Goal: Transaction & Acquisition: Purchase product/service

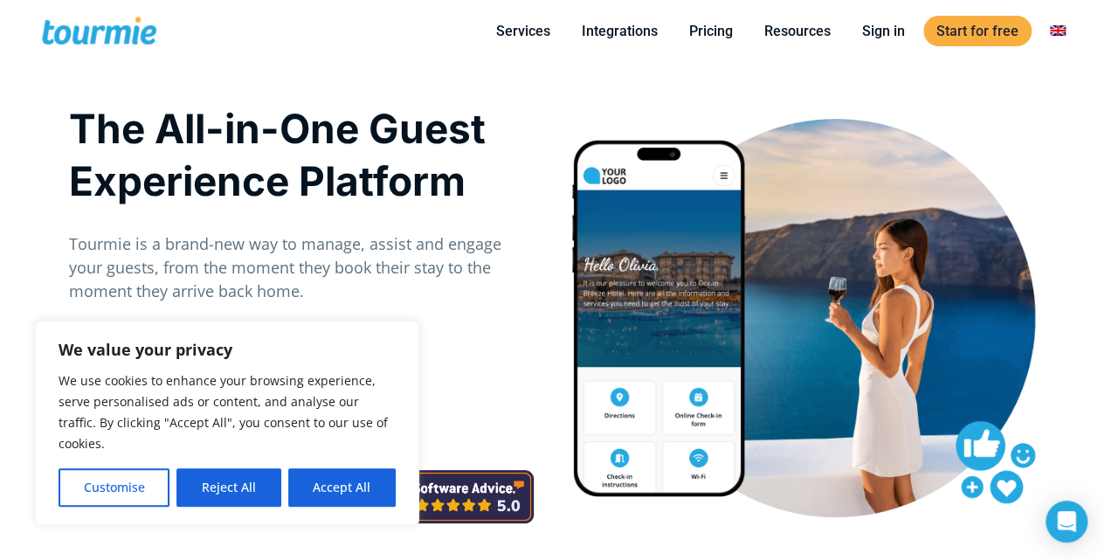
scroll to position [100, 0]
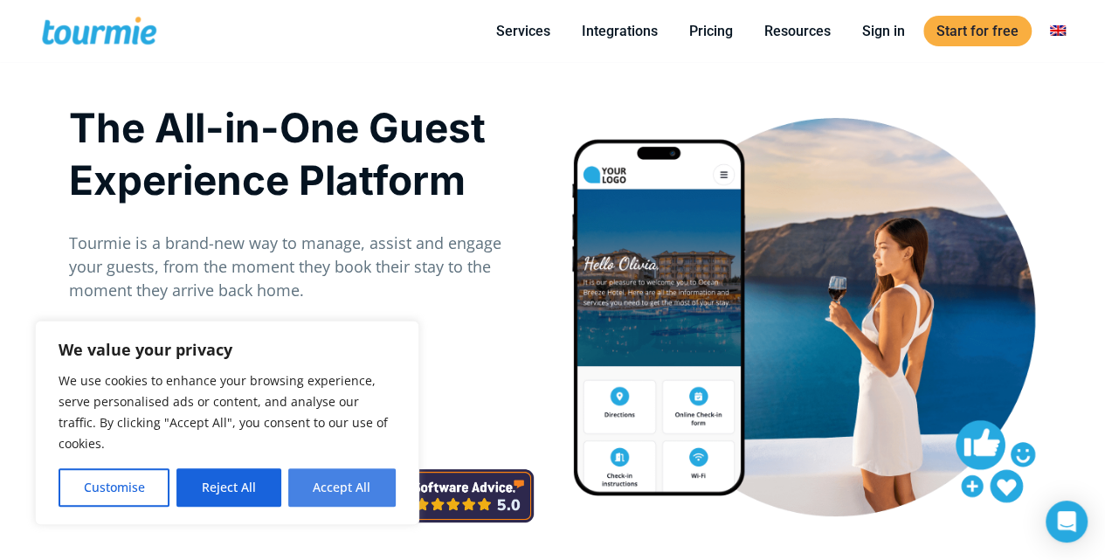
click at [335, 484] on button "Accept All" at bounding box center [341, 487] width 107 height 38
checkbox input "true"
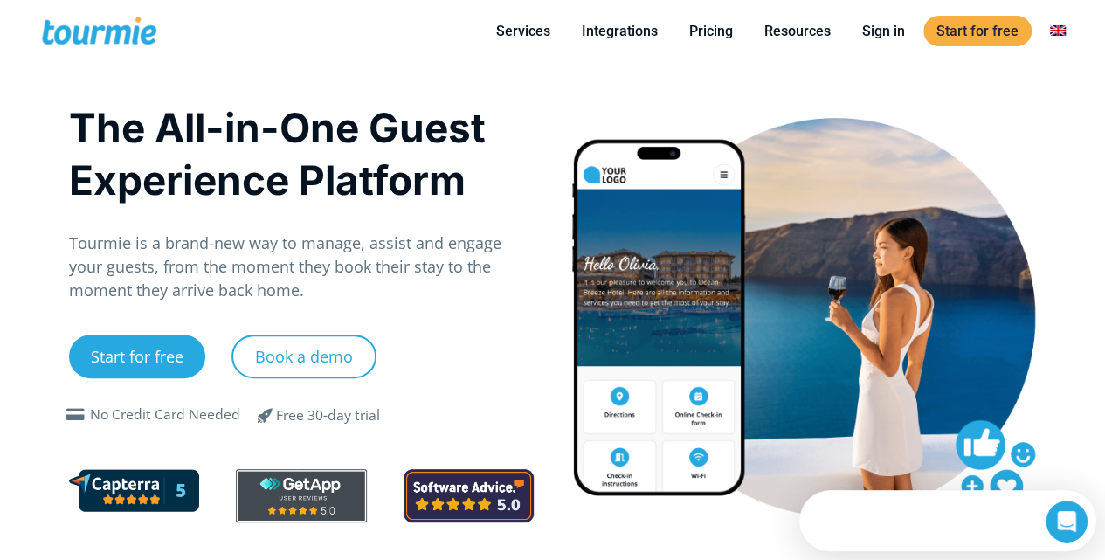
scroll to position [0, 0]
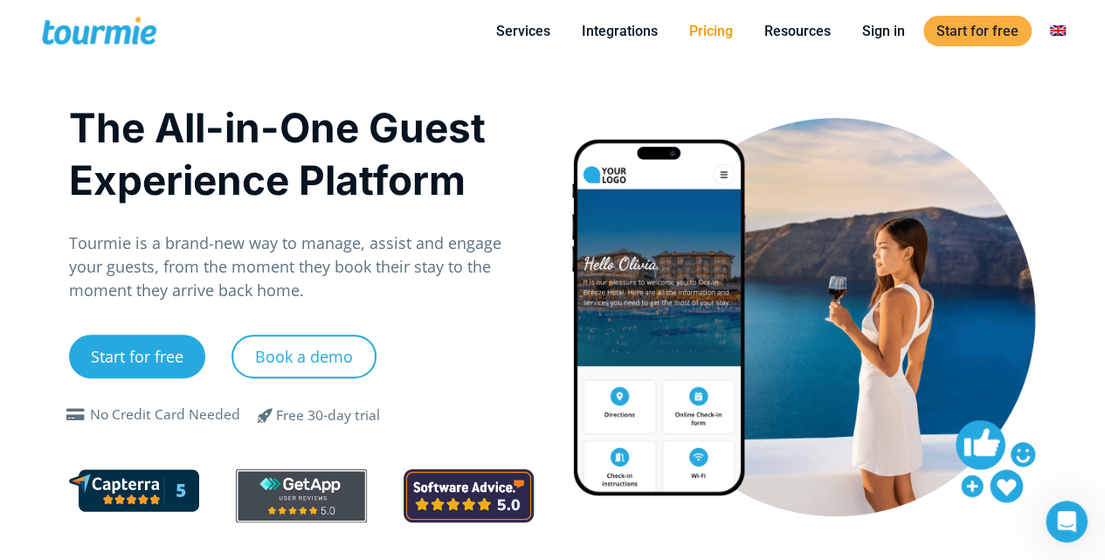
click at [719, 39] on link "Pricing" at bounding box center [711, 31] width 70 height 22
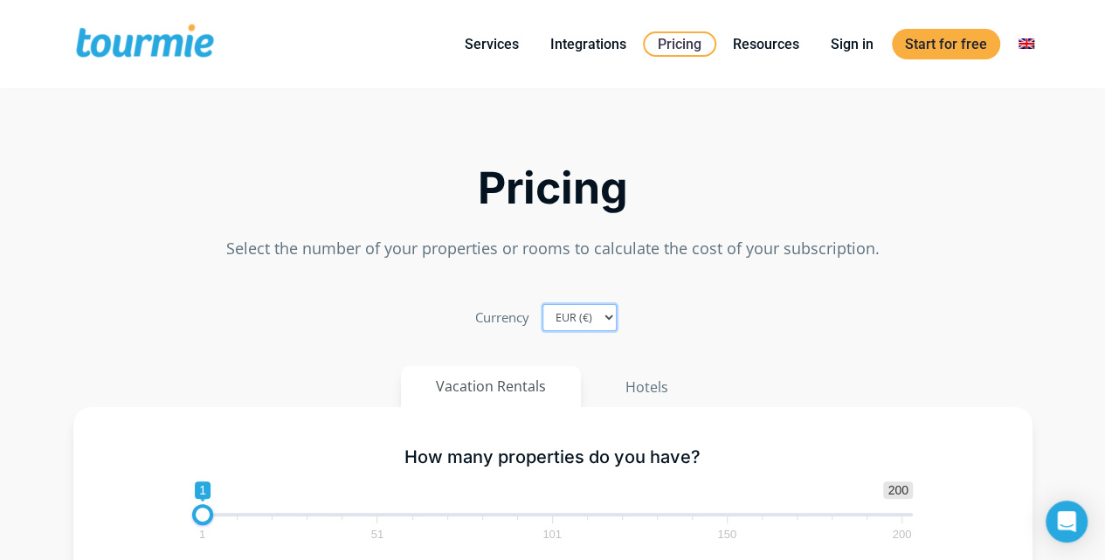
click at [597, 310] on select "EUR (€) USD ($) GBP (£)" at bounding box center [579, 317] width 74 height 27
select select "USD"
click at [542, 304] on select "EUR (€) USD ($) GBP (£)" at bounding box center [579, 317] width 74 height 27
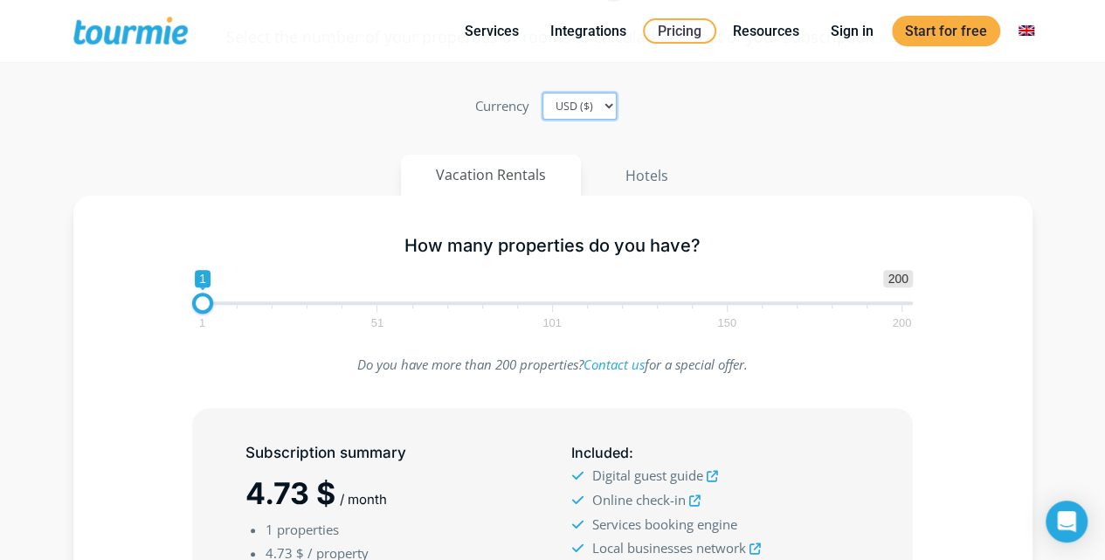
scroll to position [217, 0]
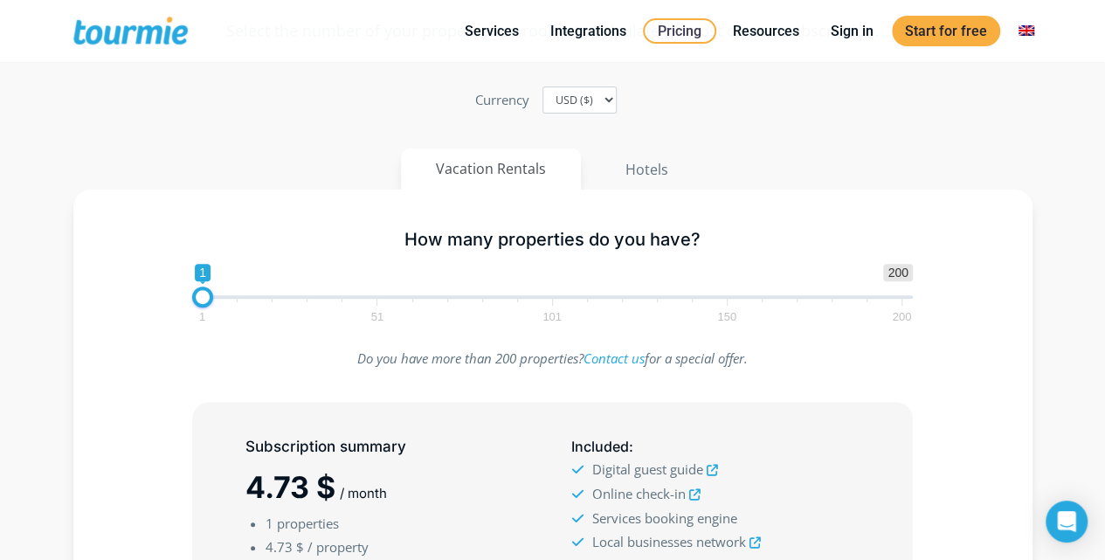
click at [238, 296] on span "1 200 0 0 1 1 51 101 150 200" at bounding box center [552, 292] width 720 height 57
click at [217, 296] on span at bounding box center [214, 296] width 45 height 3
type input "6"
click at [221, 296] on span at bounding box center [220, 296] width 21 height 21
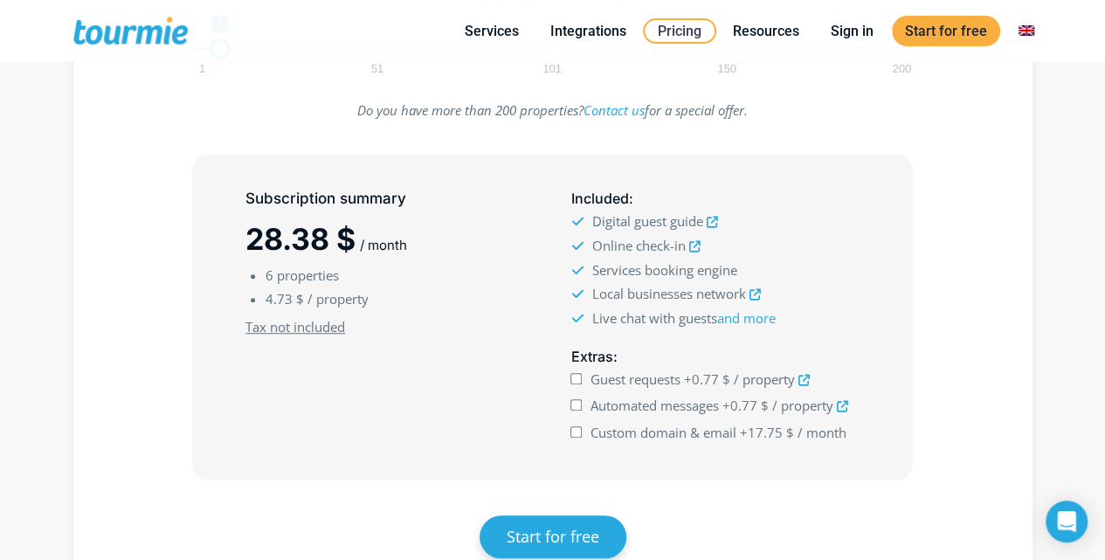
scroll to position [479, 0]
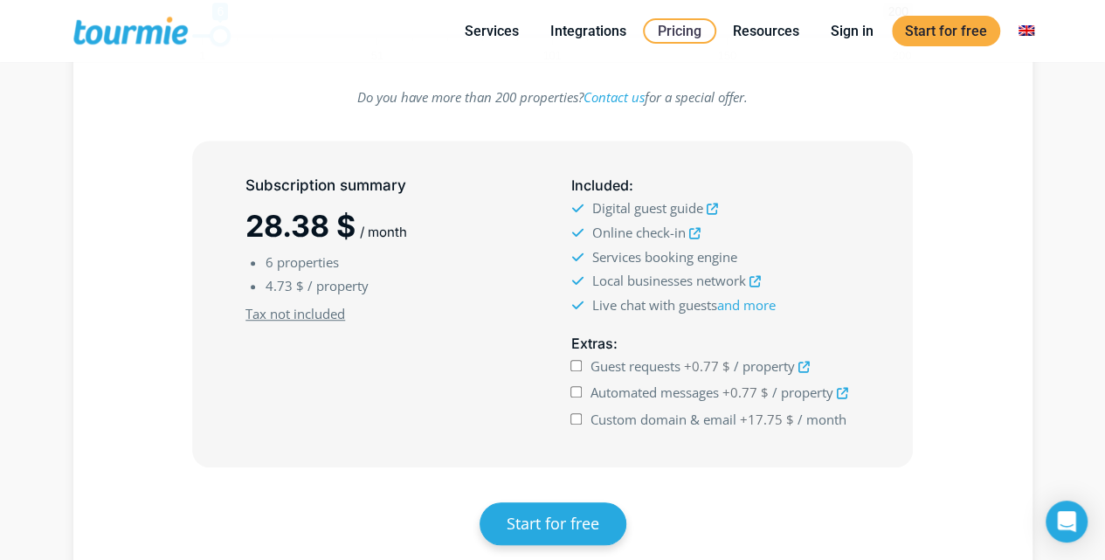
drag, startPoint x: 513, startPoint y: 320, endPoint x: 494, endPoint y: 324, distance: 19.7
click at [494, 324] on span "Tax not included" at bounding box center [389, 314] width 288 height 24
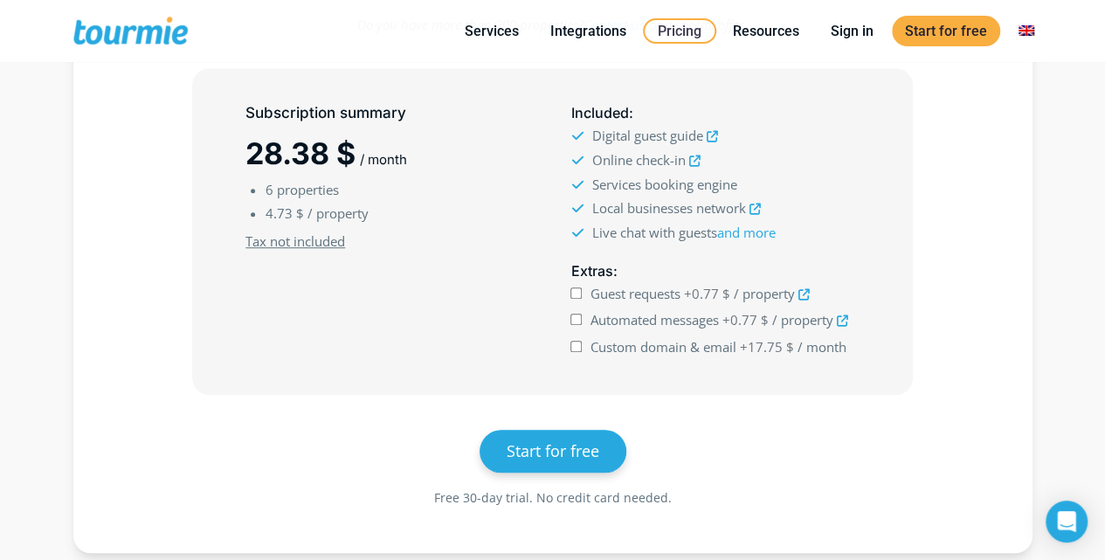
scroll to position [0, 0]
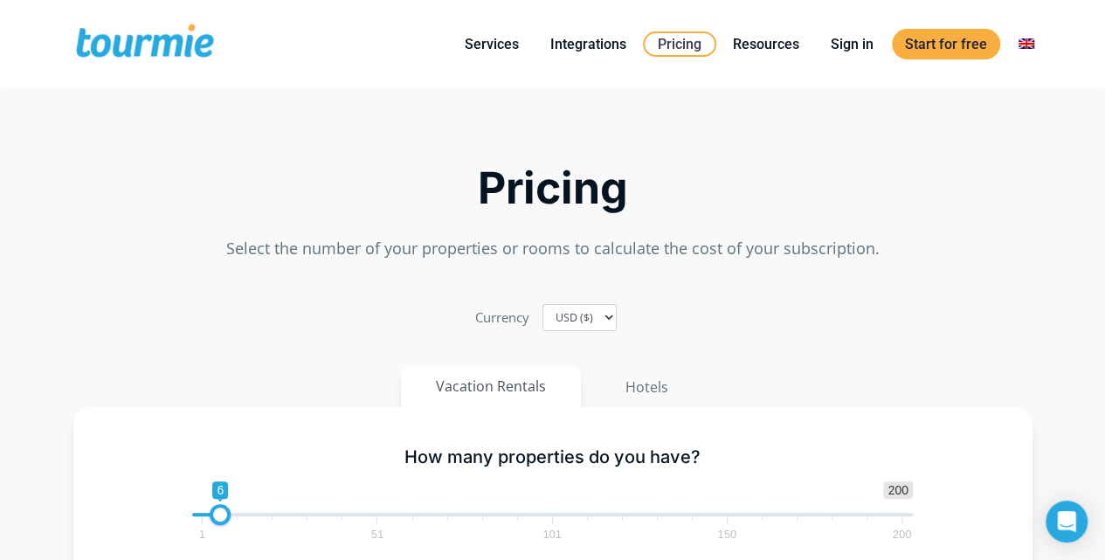
click at [130, 55] on span at bounding box center [144, 44] width 143 height 41
